Goal: Task Accomplishment & Management: Use online tool/utility

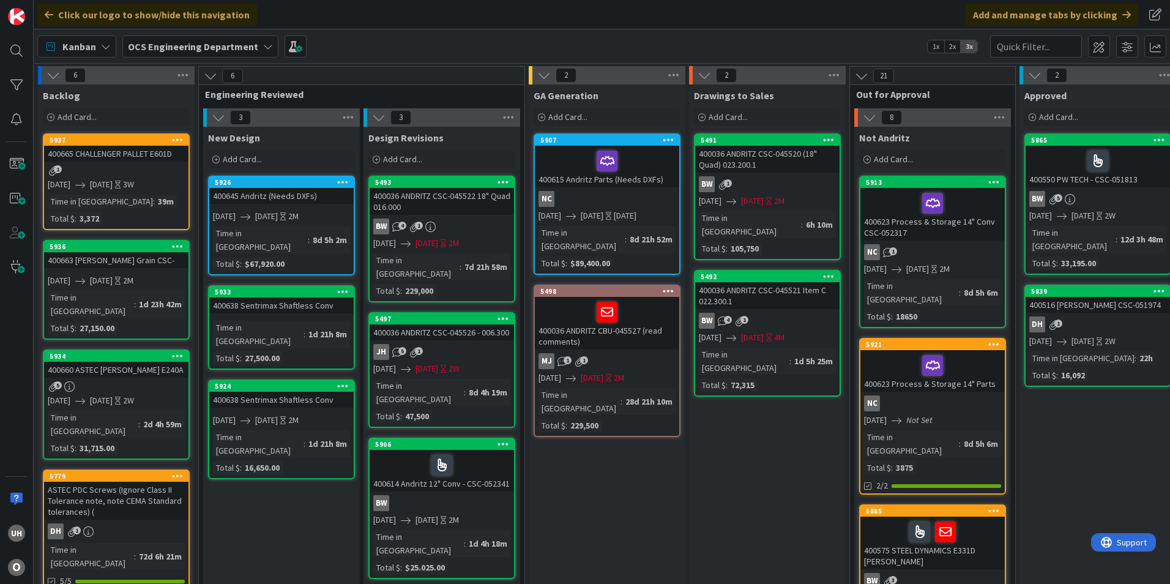
scroll to position [0, 947]
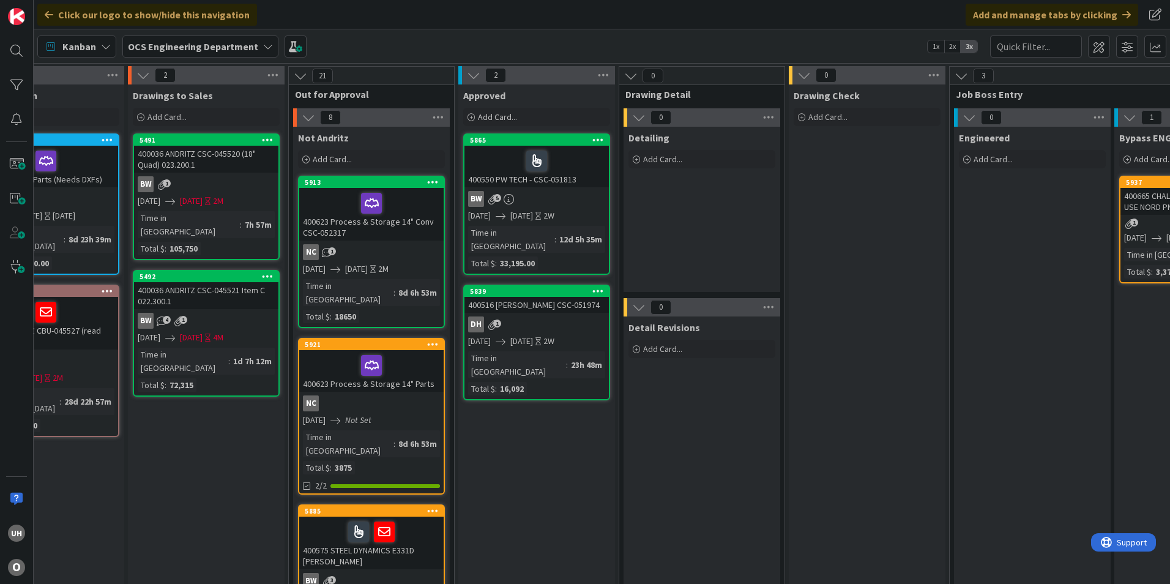
scroll to position [0, 1066]
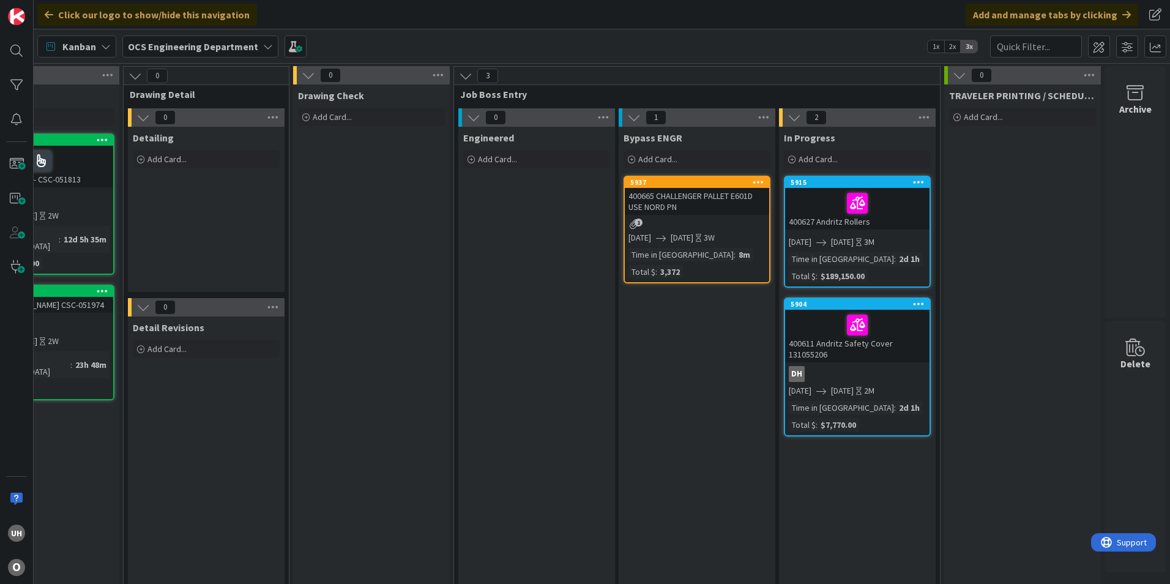
click at [712, 207] on div "400665 CHALLENGER PALLET E601D USE NORD PN" at bounding box center [697, 201] width 144 height 27
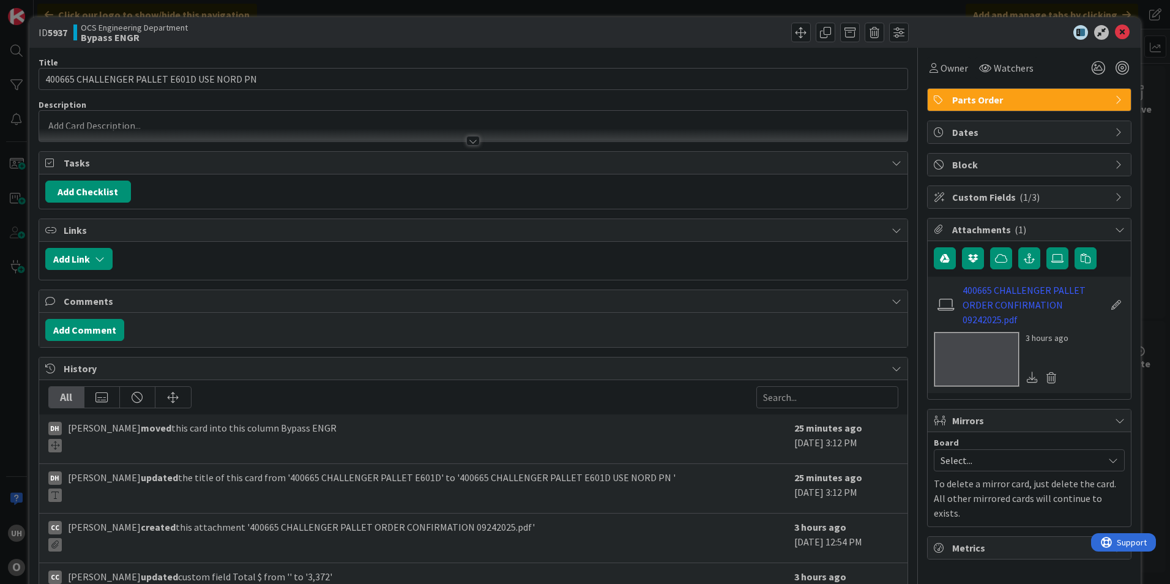
click at [470, 144] on div at bounding box center [472, 141] width 13 height 10
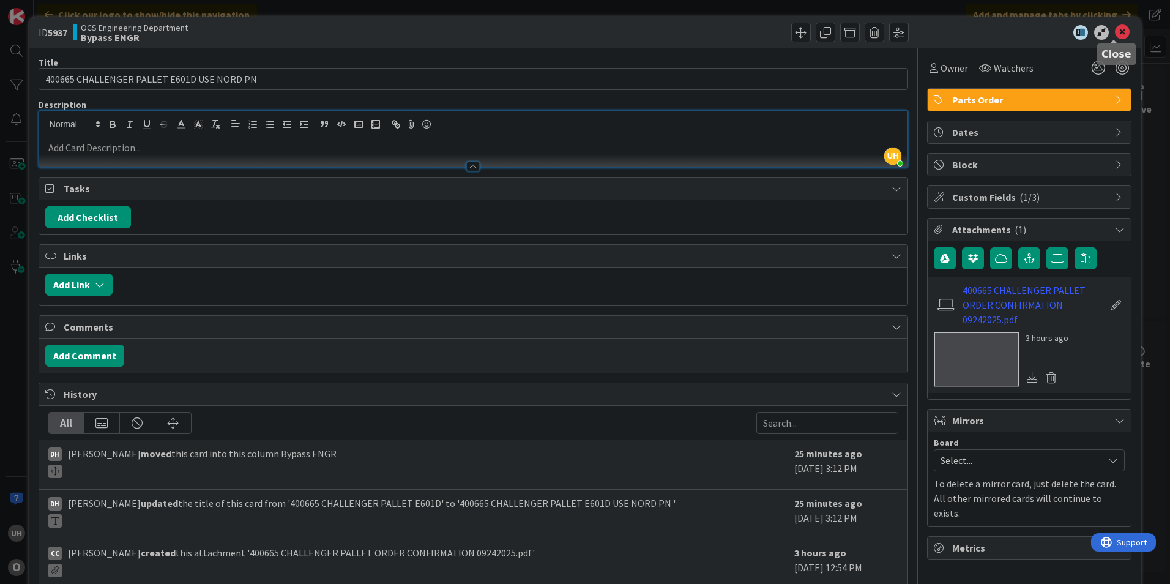
click at [1115, 31] on icon at bounding box center [1122, 32] width 15 height 15
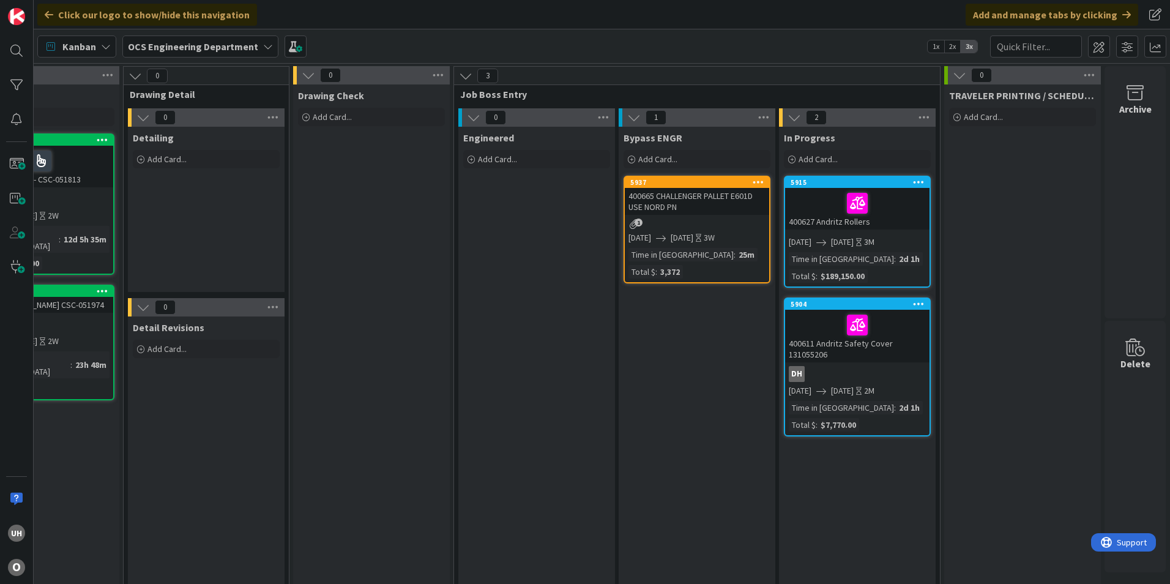
click at [671, 209] on div "400665 CHALLENGER PALLET E601D USE NORD PN" at bounding box center [697, 201] width 144 height 27
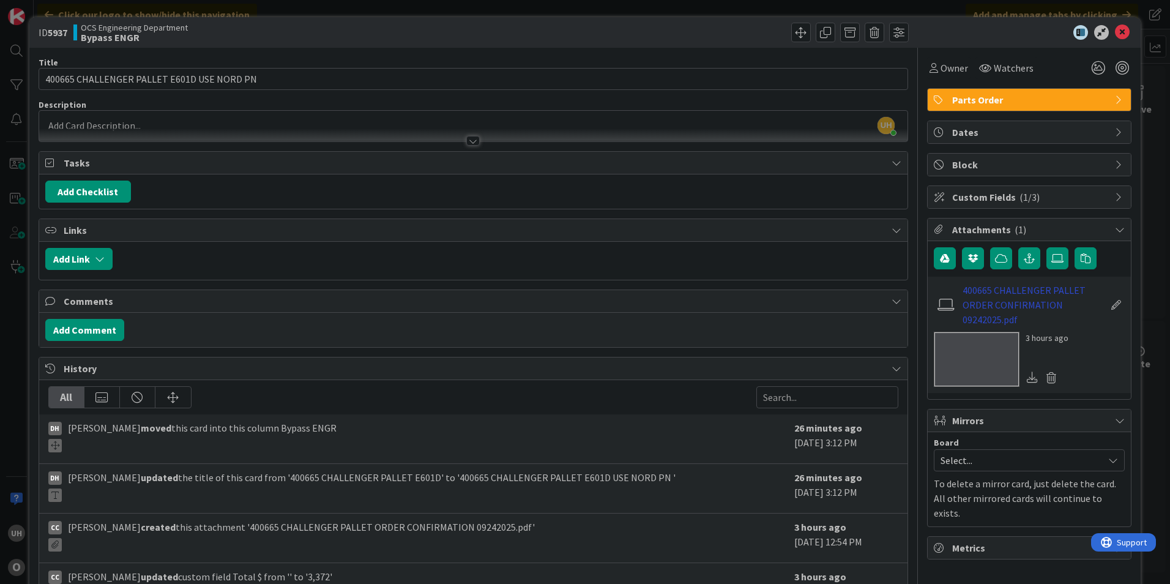
click at [982, 310] on link "400665 CHALLENGER PALLET ORDER CONFIRMATION 09242025.pdf" at bounding box center [1033, 305] width 142 height 44
